Goal: Check status: Check status

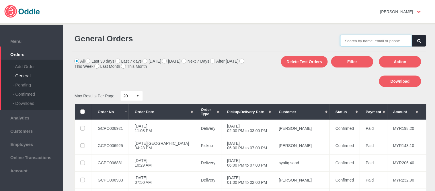
drag, startPoint x: 0, startPoint y: 0, endPoint x: 385, endPoint y: 42, distance: 387.0
click at [375, 42] on input "text" at bounding box center [376, 40] width 72 height 11
paste input "GCPO006924"
type input "GCPO006924"
click at [421, 40] on button "button" at bounding box center [419, 40] width 14 height 11
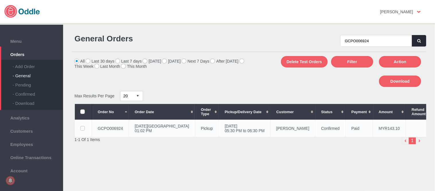
click at [271, 129] on td "[PERSON_NAME]" at bounding box center [293, 128] width 45 height 17
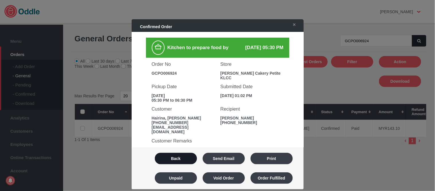
click at [187, 156] on button "Back" at bounding box center [176, 158] width 42 height 11
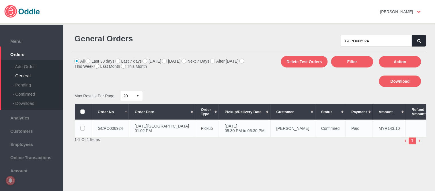
click at [316, 130] on td "Confirmed" at bounding box center [331, 128] width 30 height 17
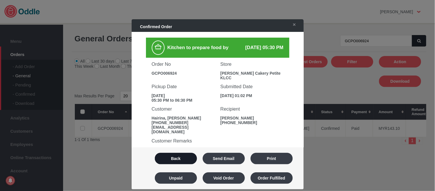
click at [176, 164] on button "Back" at bounding box center [176, 158] width 42 height 11
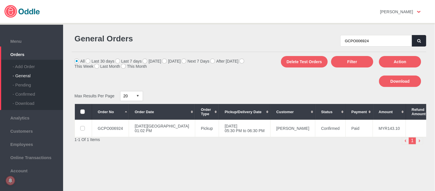
click at [418, 34] on div "GCPO006924" at bounding box center [338, 38] width 178 height 18
click at [421, 35] on button "button" at bounding box center [419, 40] width 14 height 11
